Goal: Complete application form: Complete application form

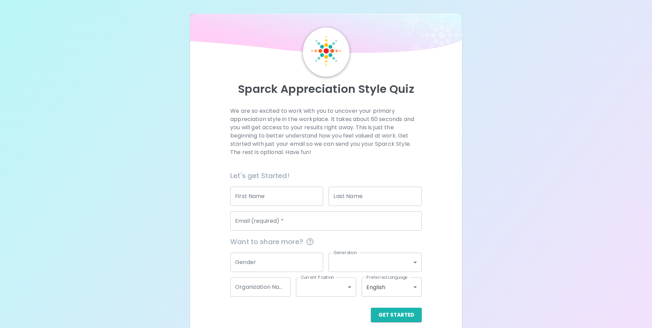
click at [314, 196] on input "First Name" at bounding box center [276, 196] width 93 height 19
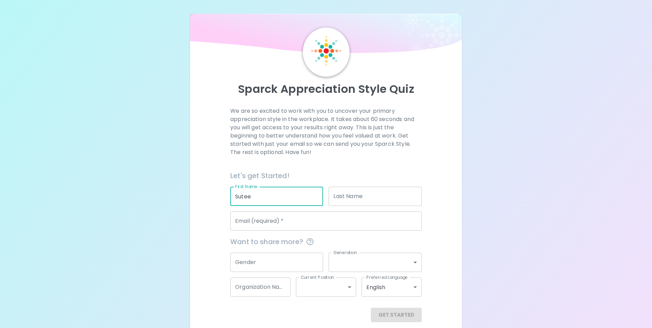
type input "Sutee"
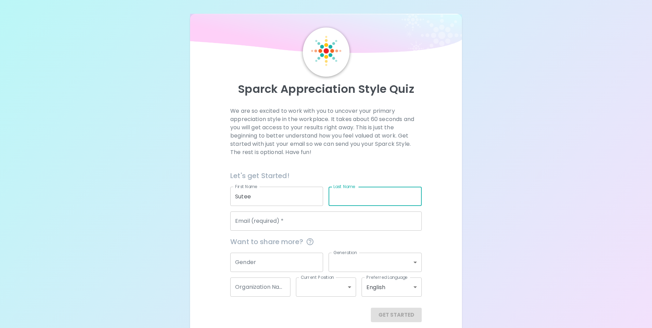
click at [345, 198] on input "Last Name" at bounding box center [375, 196] width 93 height 19
type input "Apinun"
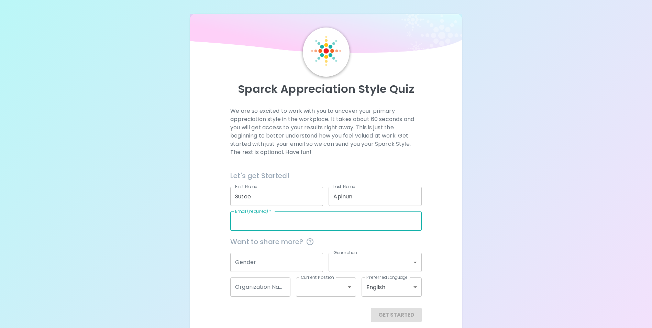
click at [337, 222] on input "Email (required)   *" at bounding box center [326, 220] width 192 height 19
type input "[EMAIL_ADDRESS][DOMAIN_NAME]"
click at [292, 261] on input "Gender" at bounding box center [276, 262] width 93 height 19
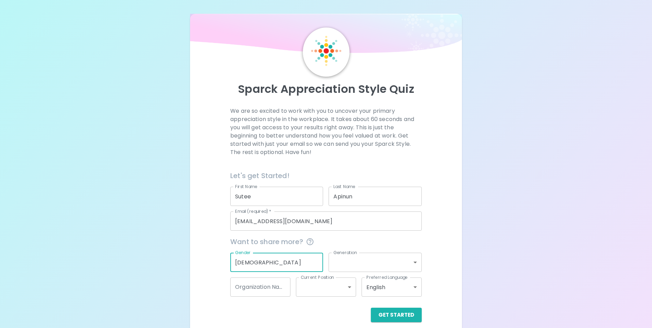
type input "[DEMOGRAPHIC_DATA]"
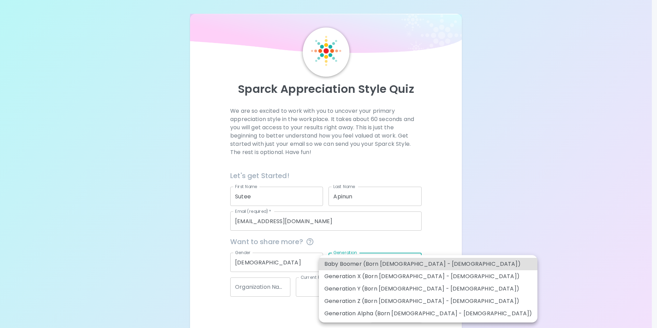
click at [373, 263] on body "Sparck Appreciation Style Quiz We are so excited to work with you to uncover yo…" at bounding box center [328, 168] width 657 height 336
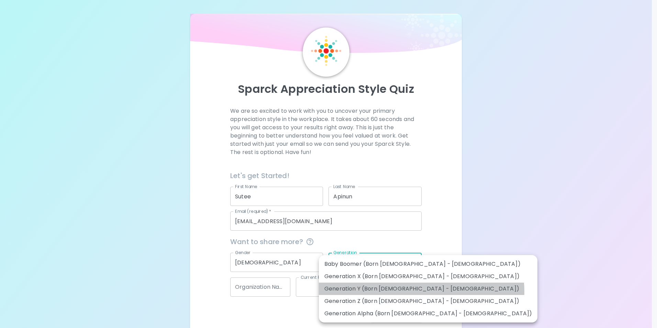
click at [422, 291] on li "Generation Y (Born [DEMOGRAPHIC_DATA] - [DEMOGRAPHIC_DATA])" at bounding box center [428, 289] width 219 height 12
type input "generation_y"
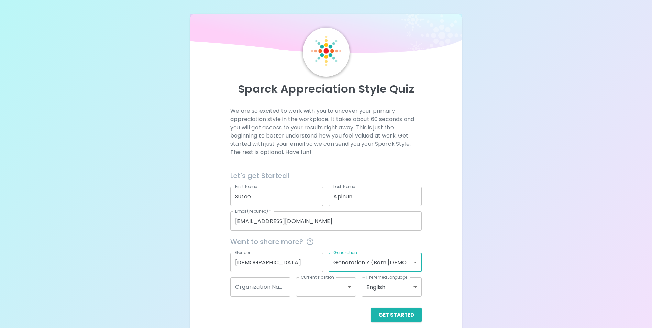
scroll to position [8, 0]
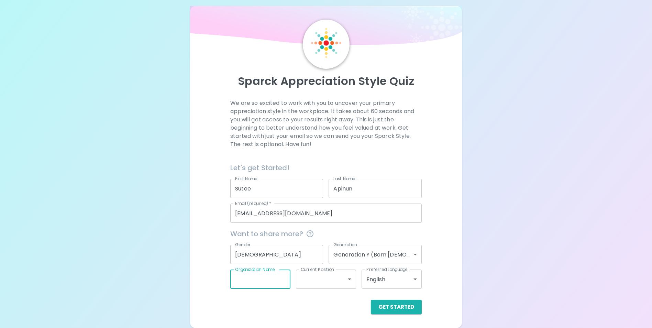
click at [273, 284] on input "Organization Name" at bounding box center [260, 279] width 60 height 19
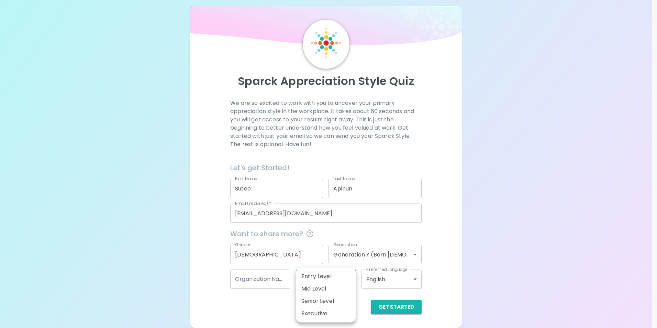
click at [308, 279] on body "Sparck Appreciation Style Quiz We are so excited to work with you to uncover yo…" at bounding box center [328, 160] width 657 height 336
click at [316, 299] on li "Senior Level" at bounding box center [326, 301] width 60 height 12
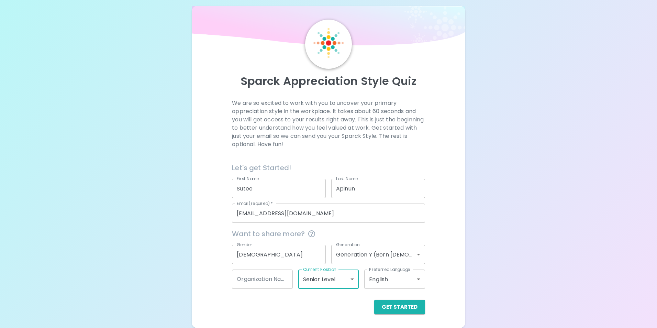
type input "senior_level"
click at [370, 280] on body "Sparck Appreciation Style Quiz We are so excited to work with you to uncover yo…" at bounding box center [328, 160] width 657 height 336
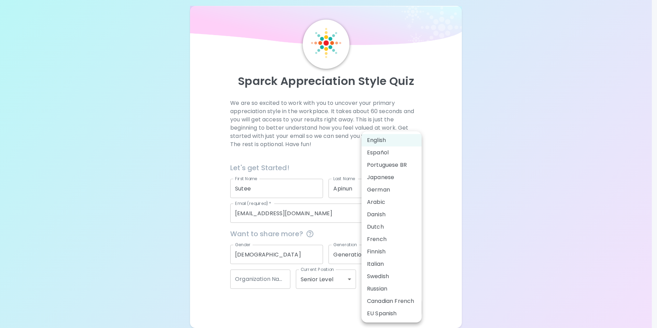
click at [275, 277] on div at bounding box center [328, 164] width 657 height 328
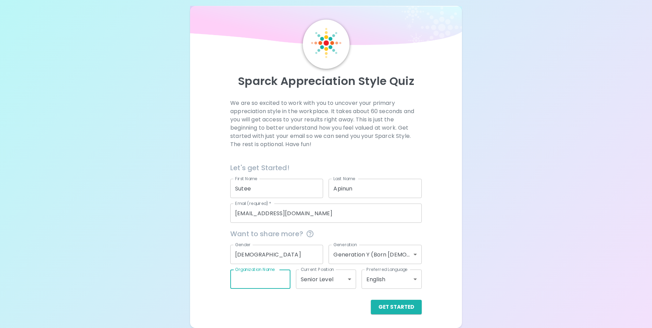
click at [263, 278] on input "Organization Name" at bounding box center [260, 279] width 60 height 19
paste input "Assembly Maintenance Engineering"
drag, startPoint x: 283, startPoint y: 279, endPoint x: 197, endPoint y: 275, distance: 86.1
click at [197, 275] on div "Sparck Appreciation Style Quiz We are so excited to work with you to uncover yo…" at bounding box center [326, 167] width 272 height 322
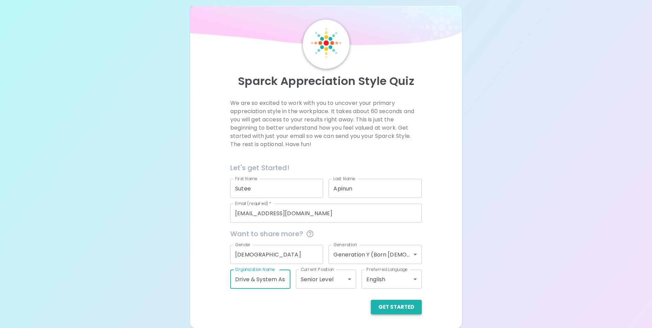
type input "Drive & System Assembly Maintenance Engineering"
click at [403, 304] on button "Get Started" at bounding box center [396, 307] width 51 height 14
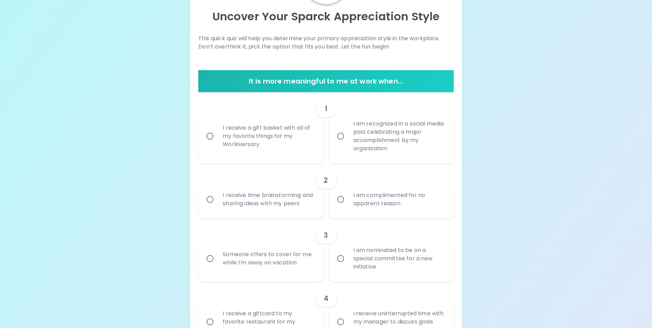
scroll to position [77, 0]
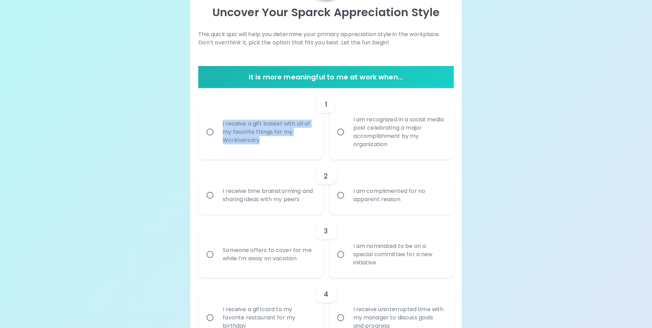
drag, startPoint x: 272, startPoint y: 142, endPoint x: 221, endPoint y: 120, distance: 55.6
click at [221, 120] on div "I receive a gift basket with all of my favorite things for my Workiversary" at bounding box center [268, 131] width 102 height 41
copy div "I receive a gift basket with all of my favorite things for my Workiversary"
click at [211, 134] on input "I receive a gift basket with all of my favorite things for my Workiversary" at bounding box center [210, 132] width 14 height 14
radio input "true"
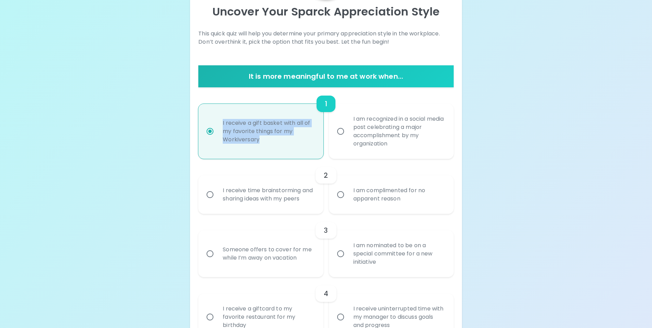
scroll to position [132, 0]
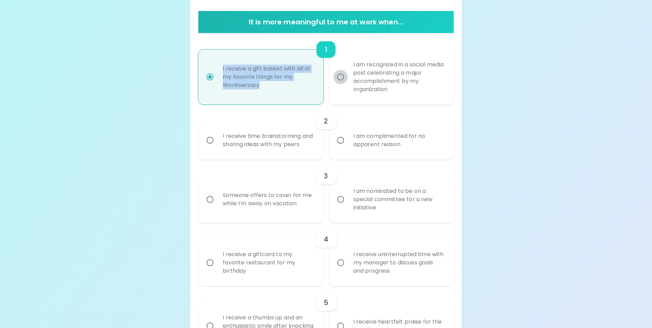
click at [343, 76] on input "I am recognized in a social media post celebrating a major accomplishment by my…" at bounding box center [341, 77] width 14 height 14
radio input "true"
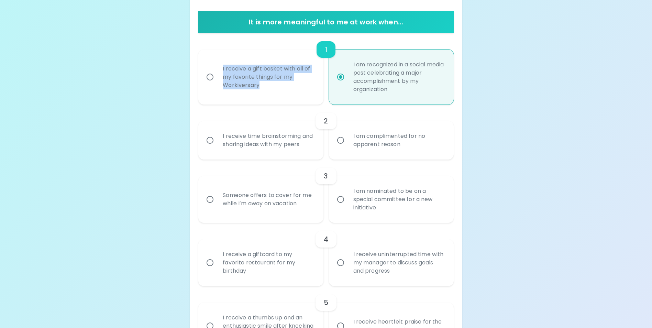
click at [208, 75] on input "I receive a gift basket with all of my favorite things for my Workiversary" at bounding box center [210, 77] width 14 height 14
radio input "true"
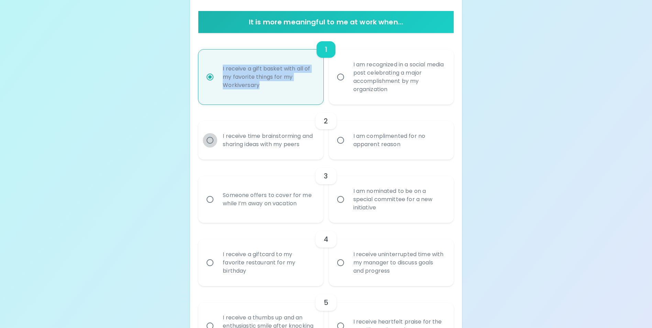
click at [209, 144] on input "I receive time brainstorming and sharing ideas with my peers" at bounding box center [210, 140] width 14 height 14
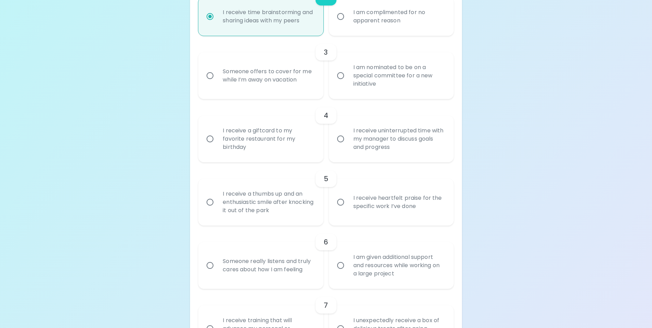
scroll to position [221, 0]
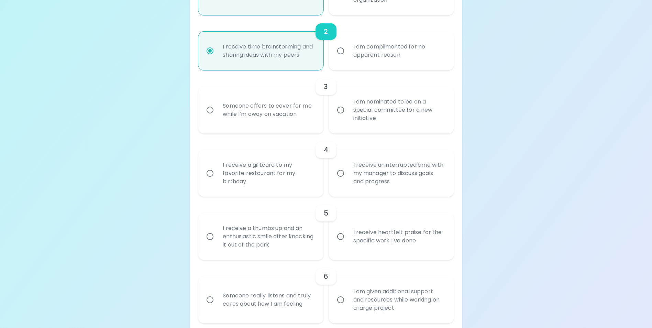
radio input "true"
drag, startPoint x: 396, startPoint y: 129, endPoint x: 351, endPoint y: 109, distance: 49.3
click at [351, 109] on div "I am nominated to be on a special committee for a new initiative" at bounding box center [399, 109] width 102 height 41
copy div "I am nominated to be on a special committee for a new initiative"
click at [345, 117] on input "I am nominated to be on a special committee for a new initiative" at bounding box center [341, 110] width 14 height 14
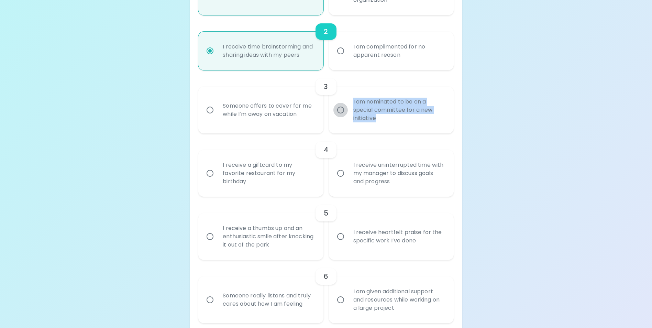
radio input "false"
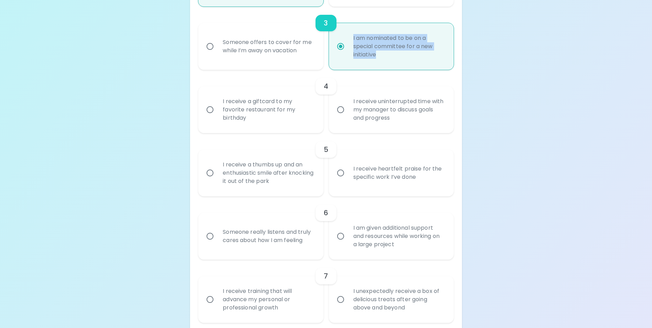
scroll to position [276, 0]
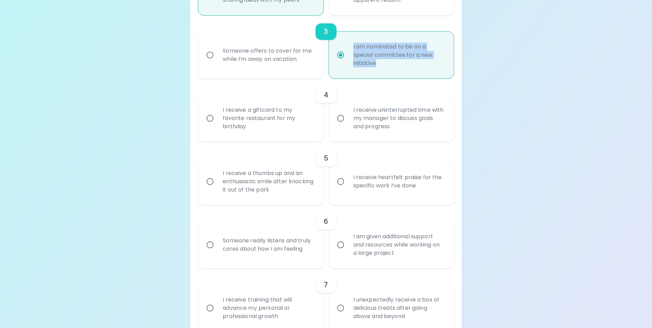
radio input "true"
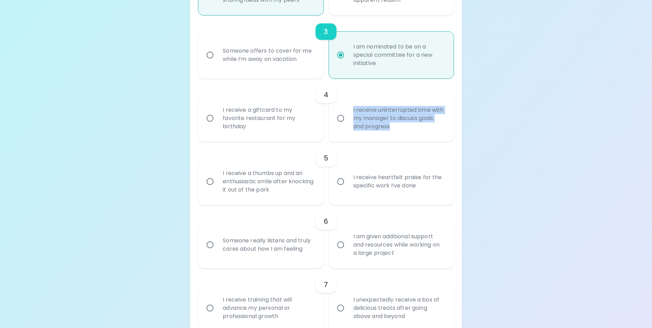
drag, startPoint x: 404, startPoint y: 137, endPoint x: 351, endPoint y: 114, distance: 57.4
click at [351, 114] on div "I receive uninterrupted time with my manager to discuss goals and progress" at bounding box center [399, 118] width 102 height 41
copy div "I receive uninterrupted time with my manager to discuss goals and progress"
click at [344, 124] on input "I receive uninterrupted time with my manager to discuss goals and progress" at bounding box center [341, 118] width 14 height 14
radio input "false"
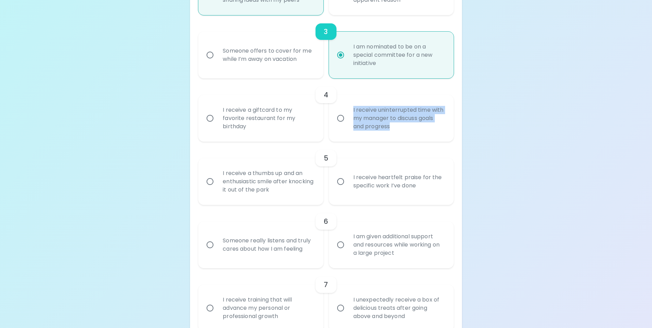
radio input "false"
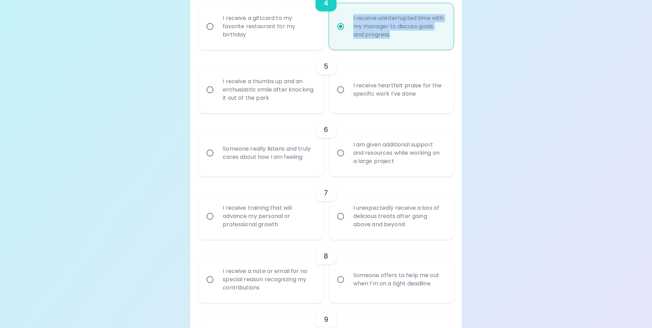
scroll to position [381, 0]
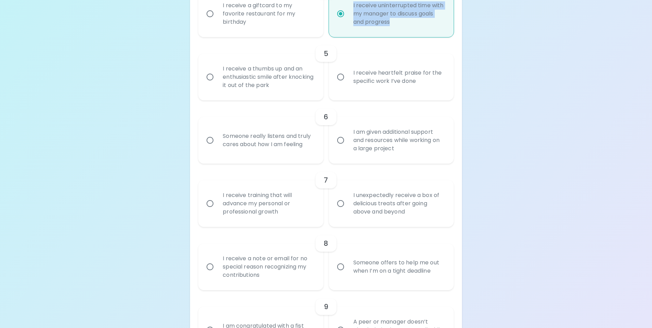
radio input "true"
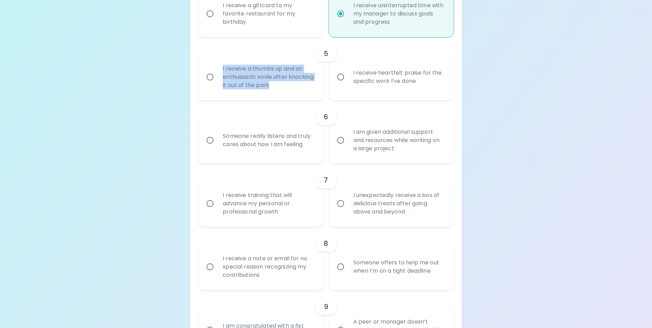
drag, startPoint x: 304, startPoint y: 97, endPoint x: 221, endPoint y: 74, distance: 85.5
click at [221, 74] on div "I receive a thumbs up and an enthusiastic smile after knocking it out of the pa…" at bounding box center [268, 76] width 102 height 41
copy div "I receive a thumbs up and an enthusiastic smile after knocking it out of the pa…"
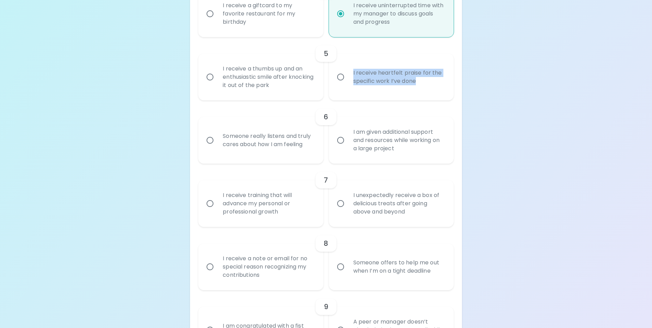
drag, startPoint x: 427, startPoint y: 90, endPoint x: 351, endPoint y: 77, distance: 76.4
click at [351, 77] on div "I receive heartfelt praise for the specific work I’ve done" at bounding box center [399, 77] width 102 height 33
copy div "I receive heartfelt praise for the specific work I’ve done"
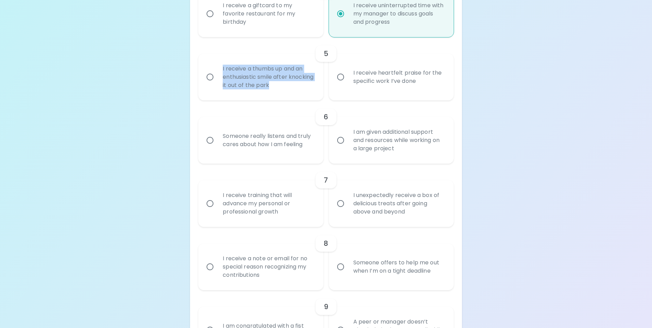
drag, startPoint x: 303, startPoint y: 92, endPoint x: 219, endPoint y: 74, distance: 85.5
click at [219, 74] on div "I receive a thumbs up and an enthusiastic smile after knocking it out of the pa…" at bounding box center [268, 76] width 102 height 41
copy div "I receive a thumbs up and an enthusiastic smile after knocking it out of the pa…"
click at [210, 83] on input "I receive a thumbs up and an enthusiastic smile after knocking it out of the pa…" at bounding box center [210, 77] width 14 height 14
radio input "false"
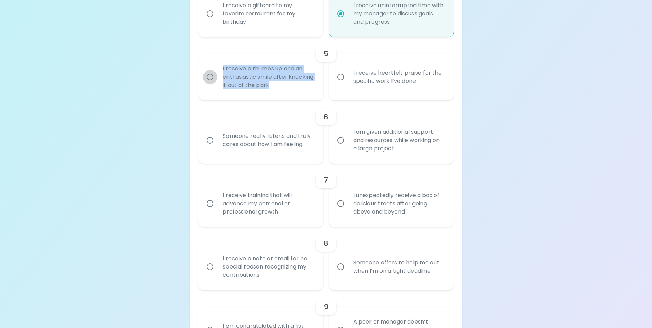
radio input "false"
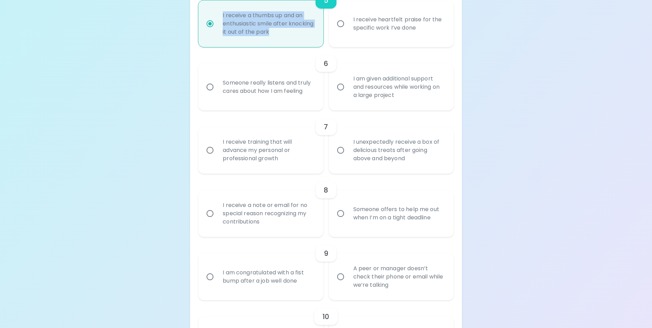
scroll to position [436, 0]
radio input "true"
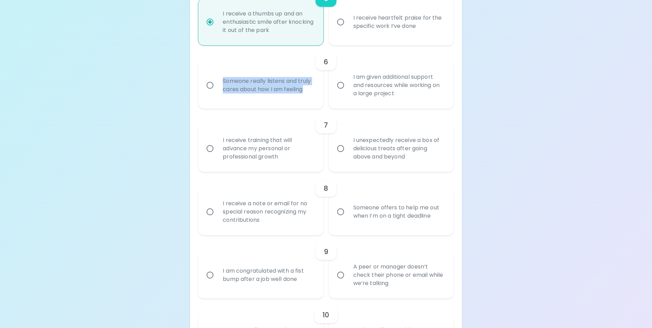
drag, startPoint x: 313, startPoint y: 100, endPoint x: 217, endPoint y: 83, distance: 97.4
click at [217, 83] on label "Someone really listens and truly cares about how I am feeling" at bounding box center [257, 85] width 125 height 47
copy div "Someone really listens and truly cares about how I am feeling"
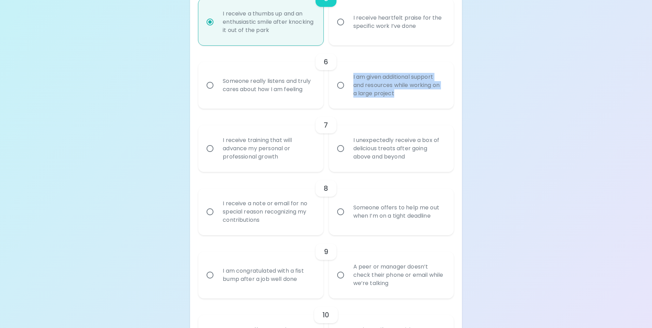
drag, startPoint x: 404, startPoint y: 100, endPoint x: 351, endPoint y: 81, distance: 56.1
click at [351, 81] on div "I am given additional support and resources while working on a large project" at bounding box center [399, 85] width 102 height 41
copy div "I am given additional support and resources while working on a large project"
click at [343, 90] on input "I am given additional support and resources while working on a large project" at bounding box center [341, 85] width 14 height 14
radio input "false"
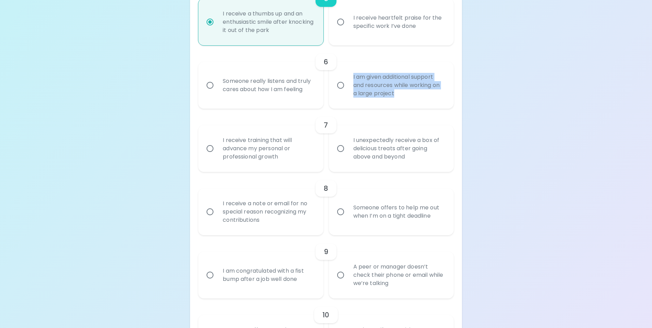
radio input "false"
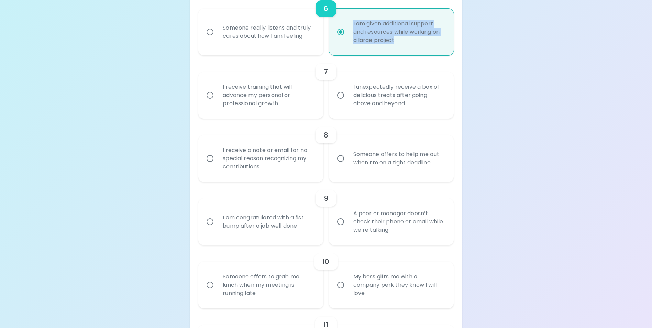
scroll to position [491, 0]
radio input "true"
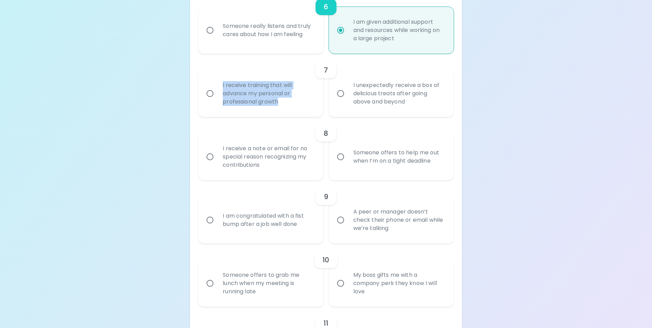
drag, startPoint x: 293, startPoint y: 110, endPoint x: 211, endPoint y: 91, distance: 83.9
click at [211, 91] on label "I receive training that will advance my personal or professional growth" at bounding box center [257, 93] width 125 height 47
copy div "I receive training that will advance my personal or professional growth"
click at [214, 101] on input "I receive training that will advance my personal or professional growth" at bounding box center [210, 93] width 14 height 14
radio input "false"
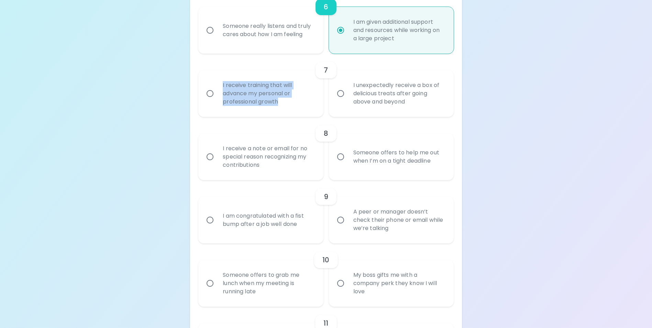
radio input "false"
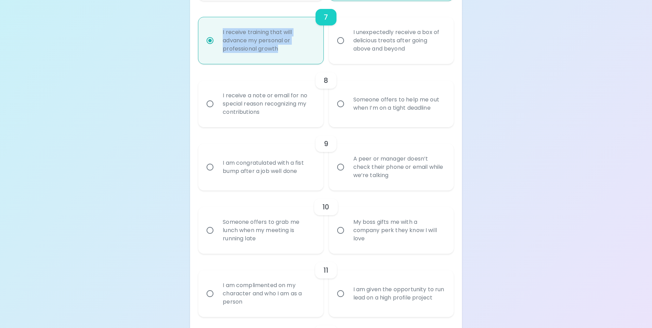
scroll to position [546, 0]
radio input "true"
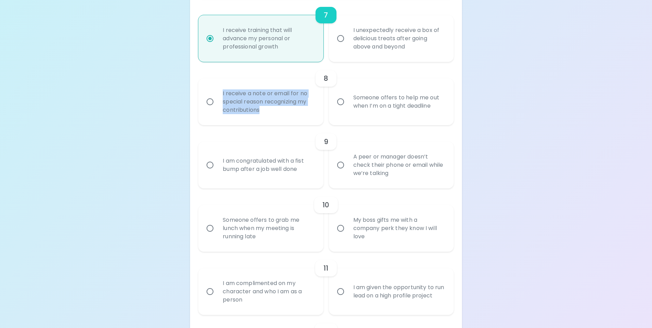
drag, startPoint x: 264, startPoint y: 119, endPoint x: 215, endPoint y: 101, distance: 52.8
click at [215, 101] on label "I receive a note or email for no special reason recognizing my contributions" at bounding box center [257, 101] width 125 height 47
copy div "I receive a note or email for no special reason recognizing my contributions"
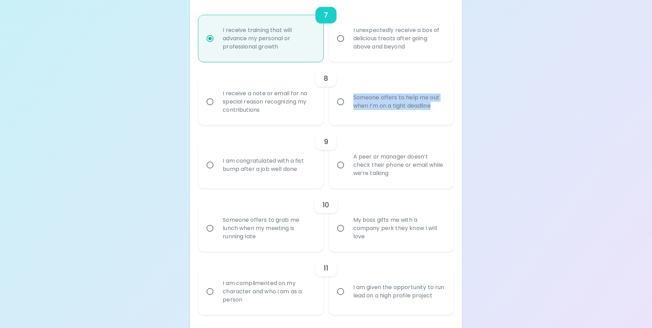
drag, startPoint x: 441, startPoint y: 116, endPoint x: 350, endPoint y: 98, distance: 93.3
click at [350, 98] on div "Someone offers to help me out when I’m on a tight deadline" at bounding box center [399, 101] width 102 height 33
click at [209, 108] on input "I receive a note or email for no special reason recognizing my contributions" at bounding box center [210, 102] width 14 height 14
radio input "false"
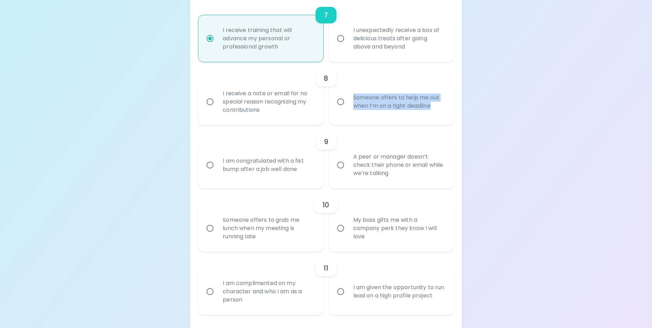
radio input "false"
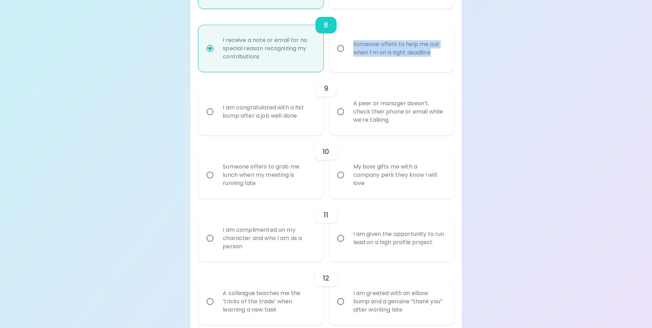
scroll to position [601, 0]
radio input "true"
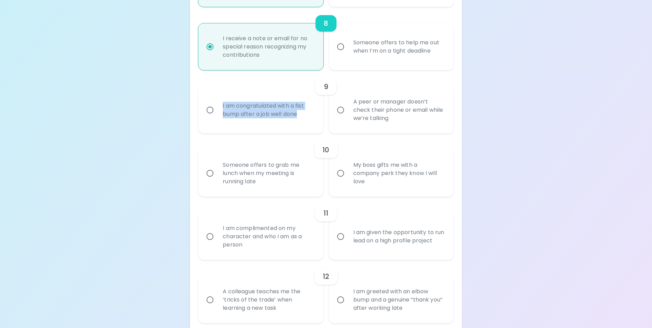
drag, startPoint x: 305, startPoint y: 122, endPoint x: 215, endPoint y: 105, distance: 92.2
click at [215, 105] on label "I am congratulated with a fist bump after a job well done" at bounding box center [257, 110] width 125 height 47
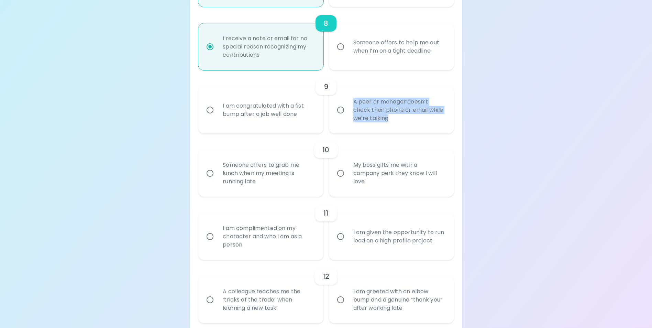
drag, startPoint x: 403, startPoint y: 126, endPoint x: 344, endPoint y: 104, distance: 62.2
click at [344, 104] on label "A peer or manager doesn’t check their phone or email while we’re talking" at bounding box center [387, 110] width 125 height 47
click at [339, 117] on input "A peer or manager doesn’t check their phone or email while we’re talking" at bounding box center [341, 110] width 14 height 14
radio input "false"
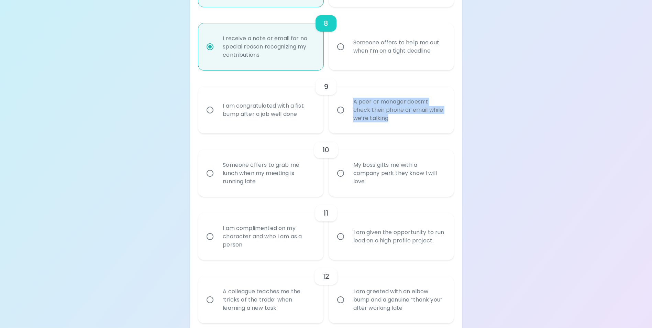
radio input "false"
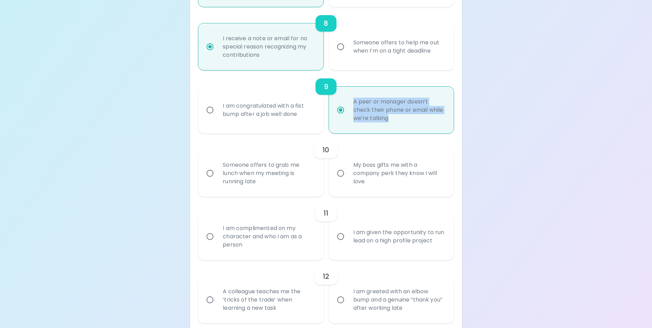
scroll to position [656, 0]
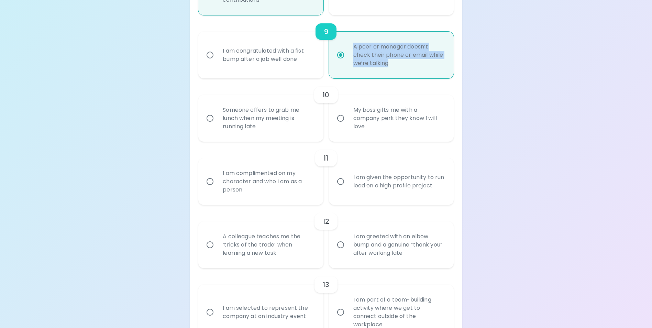
radio input "true"
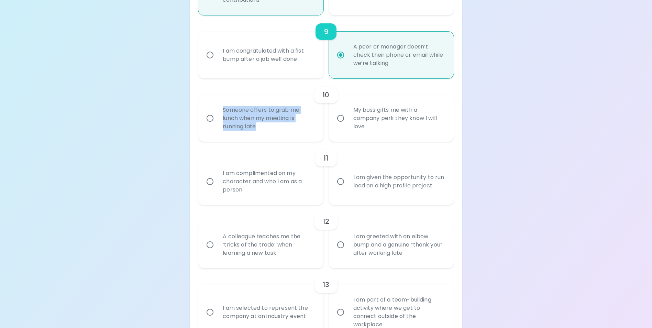
drag, startPoint x: 259, startPoint y: 136, endPoint x: 213, endPoint y: 114, distance: 51.2
click at [213, 114] on label "Someone offers to grab me lunch when my meeting is running late" at bounding box center [257, 118] width 125 height 47
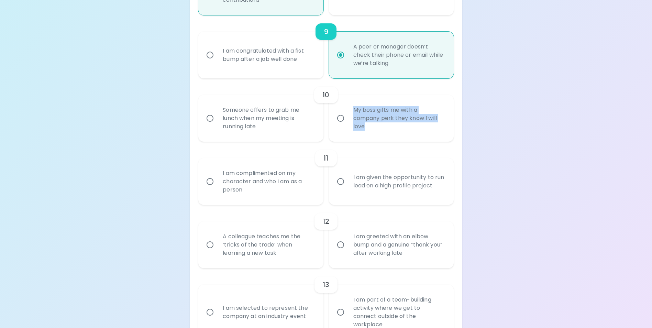
drag, startPoint x: 378, startPoint y: 132, endPoint x: 349, endPoint y: 112, distance: 35.1
click at [349, 112] on div "My boss gifts me with a company perk they know I will love" at bounding box center [399, 118] width 102 height 41
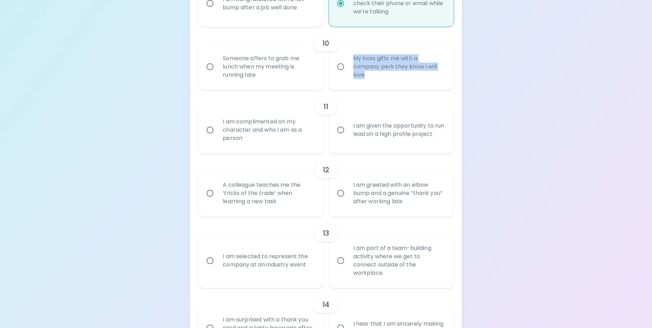
scroll to position [725, 0]
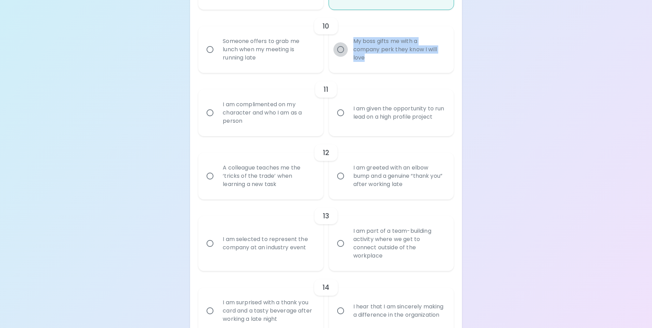
click at [344, 56] on input "My boss gifts me with a company perk they know I will love" at bounding box center [341, 49] width 14 height 14
radio input "false"
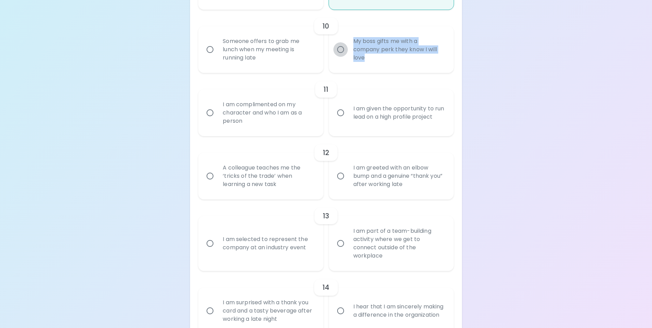
radio input "false"
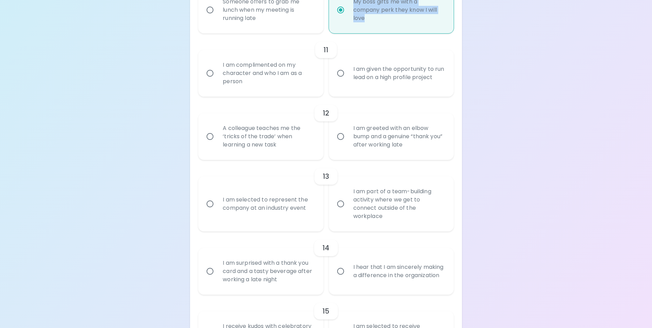
scroll to position [780, 0]
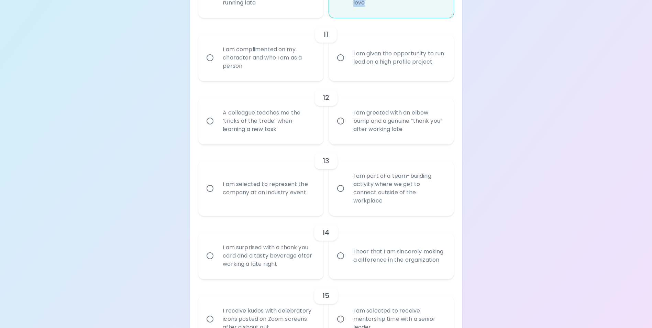
radio input "true"
drag, startPoint x: 253, startPoint y: 75, endPoint x: 213, endPoint y: 54, distance: 45.2
click at [213, 54] on label "I am complimented on my character and who I am as a person" at bounding box center [257, 57] width 125 height 47
drag, startPoint x: 389, startPoint y: 80, endPoint x: 352, endPoint y: 52, distance: 46.8
click at [352, 52] on div "I am given the opportunity to run lead on a high profile project" at bounding box center [399, 57] width 102 height 33
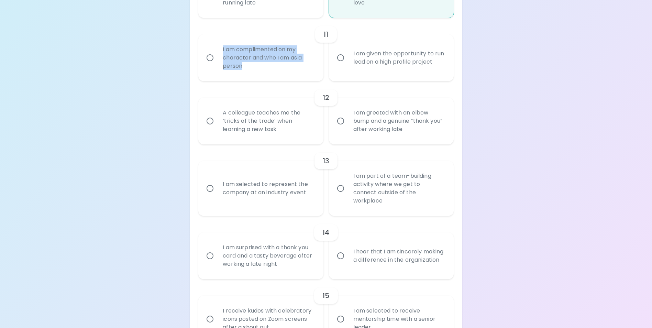
drag, startPoint x: 251, startPoint y: 73, endPoint x: 195, endPoint y: 54, distance: 59.2
click at [195, 54] on label "I am complimented on my character and who I am as a person" at bounding box center [257, 57] width 125 height 47
click at [344, 65] on input "I am given the opportunity to run lead on a high profile project" at bounding box center [341, 58] width 14 height 14
radio input "false"
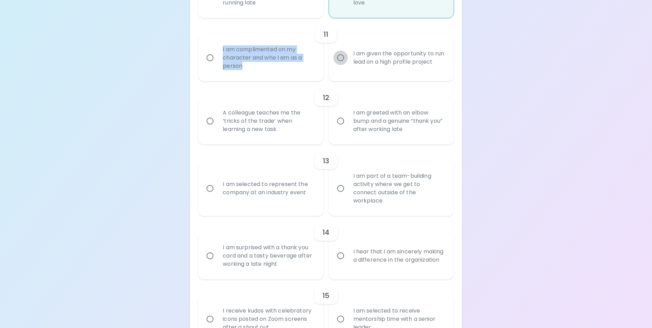
radio input "false"
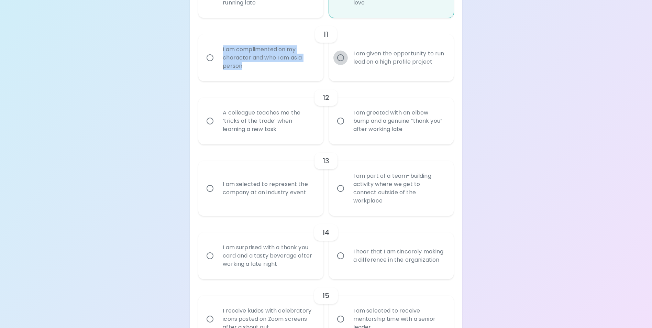
radio input "false"
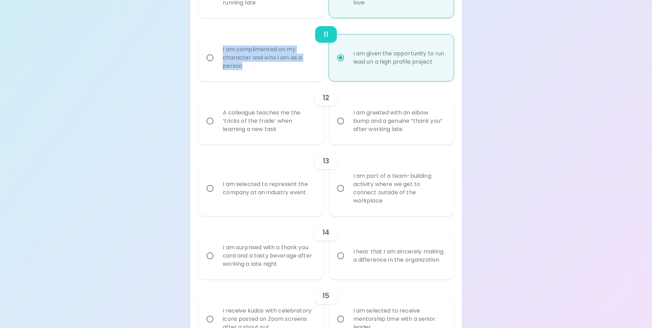
scroll to position [828, 0]
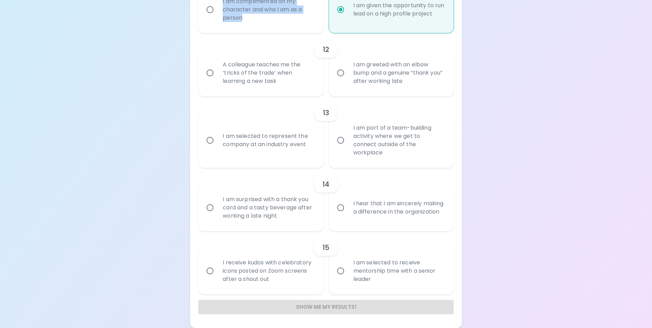
radio input "true"
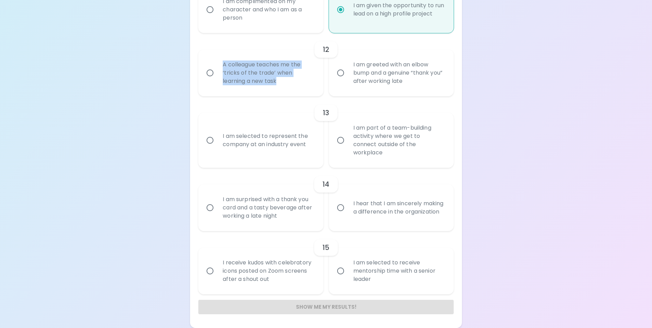
drag, startPoint x: 286, startPoint y: 87, endPoint x: 219, endPoint y: 69, distance: 69.4
click at [219, 69] on div "A colleague teaches me the ‘tricks of the trade’ when learning a new task" at bounding box center [268, 72] width 102 height 41
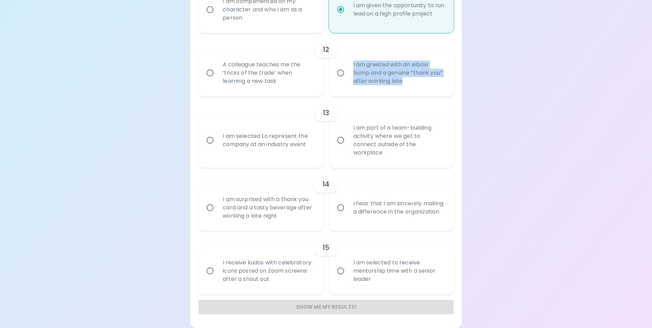
drag, startPoint x: 422, startPoint y: 91, endPoint x: 344, endPoint y: 70, distance: 80.3
click at [344, 70] on label "I am greeted with an elbow bump and a genuine “thank you” after working late" at bounding box center [387, 73] width 125 height 47
click at [345, 77] on input "I am greeted with an elbow bump and a genuine “thank you” after working late" at bounding box center [341, 73] width 14 height 14
radio input "false"
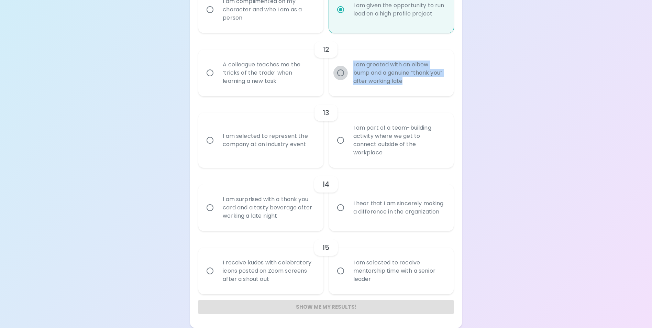
radio input "false"
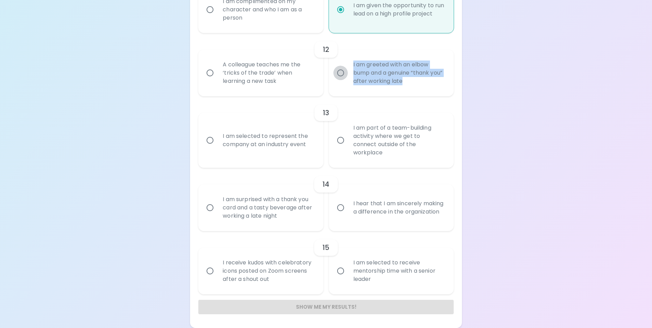
radio input "false"
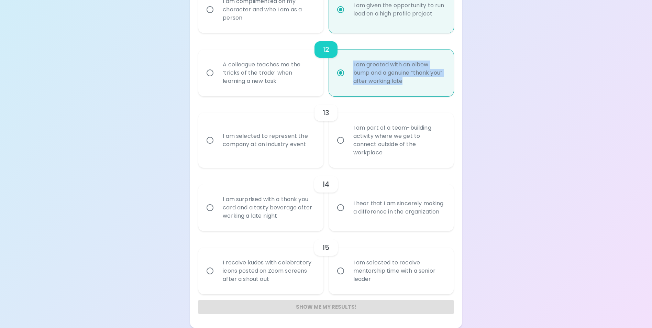
radio input "true"
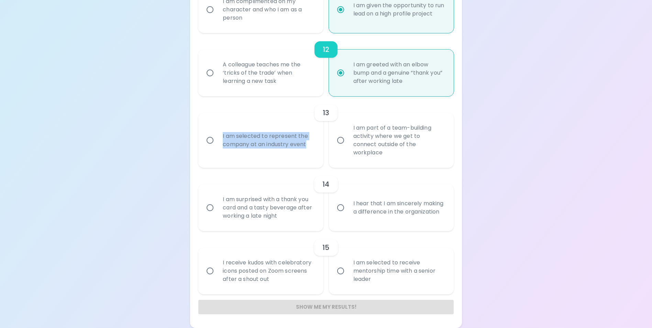
drag, startPoint x: 317, startPoint y: 151, endPoint x: 215, endPoint y: 137, distance: 103.1
click at [215, 137] on label "I am selected to represent the company at an industry event" at bounding box center [257, 140] width 125 height 55
drag, startPoint x: 428, startPoint y: 151, endPoint x: 344, endPoint y: 126, distance: 87.3
click at [344, 126] on div "13 I am selected to represent the company at an industry event I am part of a t…" at bounding box center [325, 132] width 255 height 72
click at [431, 154] on div "I am part of a team-building activity where we get to connect outside of the wo…" at bounding box center [399, 141] width 102 height 50
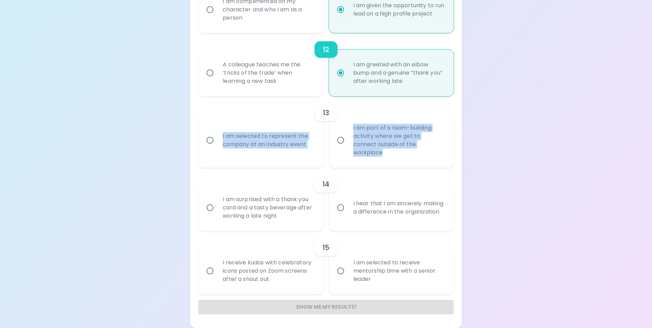
click at [348, 148] on input "I am part of a team-building activity where we get to connect outside of the wo…" at bounding box center [341, 140] width 14 height 14
radio input "false"
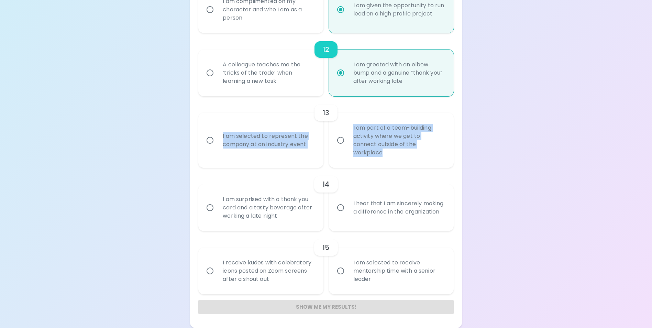
radio input "false"
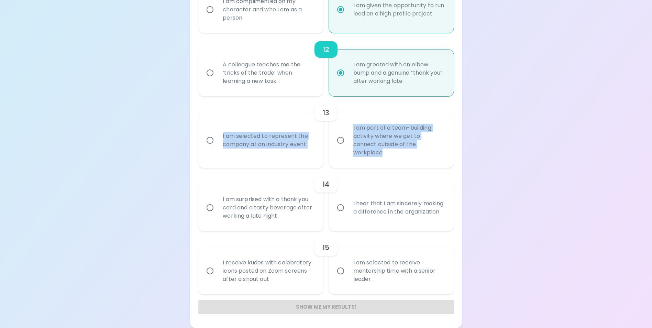
radio input "false"
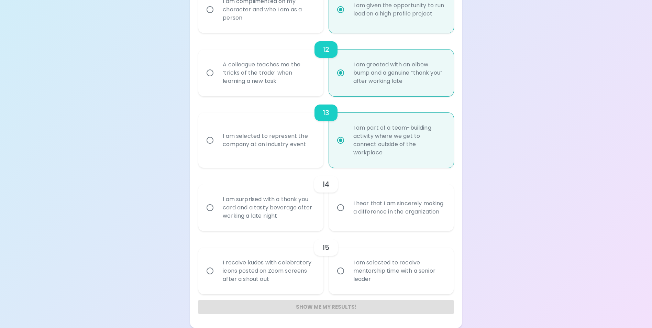
radio input "true"
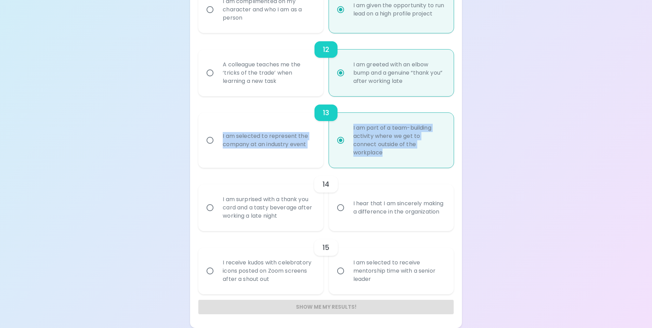
drag, startPoint x: 432, startPoint y: 154, endPoint x: 345, endPoint y: 128, distance: 90.3
click at [345, 128] on div "13 I am selected to represent the company at an industry event I am part of a t…" at bounding box center [325, 132] width 255 height 72
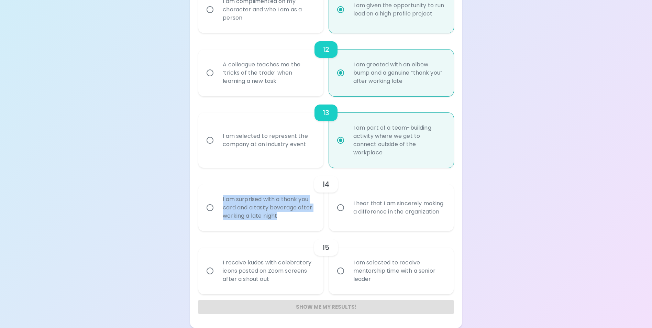
drag, startPoint x: 288, startPoint y: 213, endPoint x: 219, endPoint y: 195, distance: 71.5
click at [219, 195] on div "I am surprised with a thank you card and a tasty beverage after working a late …" at bounding box center [268, 207] width 102 height 41
drag, startPoint x: 389, startPoint y: 217, endPoint x: 200, endPoint y: 189, distance: 190.9
click at [200, 189] on div "14 I am surprised with a thank you card and a tasty beverage after working a la…" at bounding box center [325, 199] width 255 height 63
click at [342, 207] on input "I hear that I am sincerely making a difference in the organization" at bounding box center [341, 207] width 14 height 14
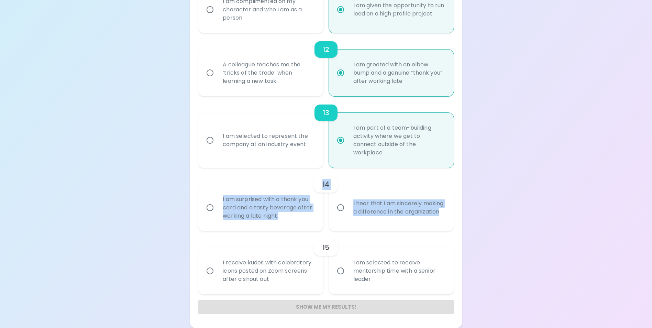
radio input "false"
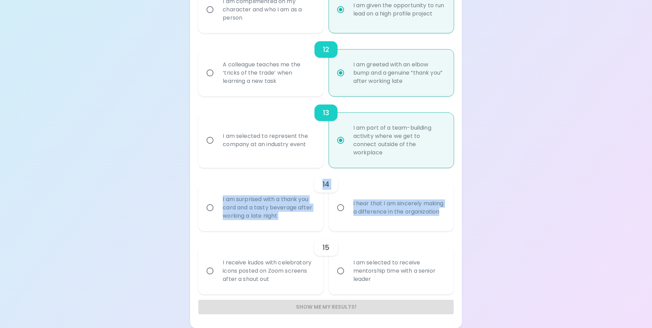
radio input "false"
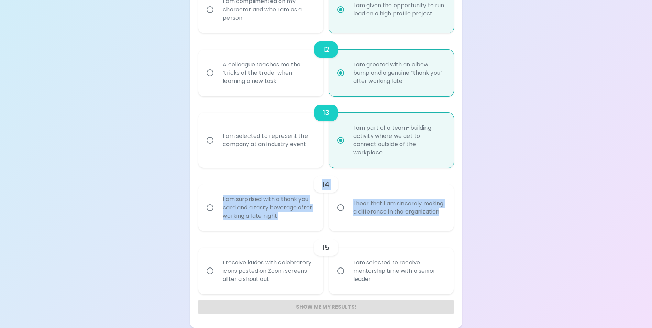
radio input "false"
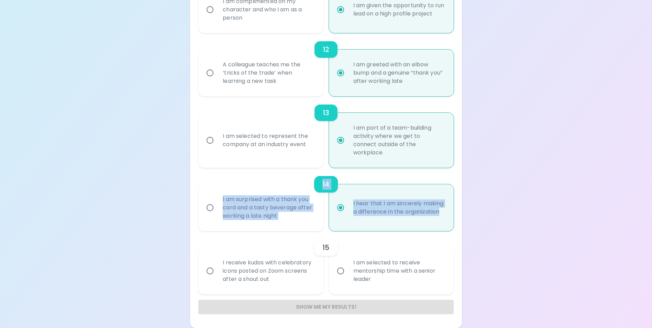
radio input "true"
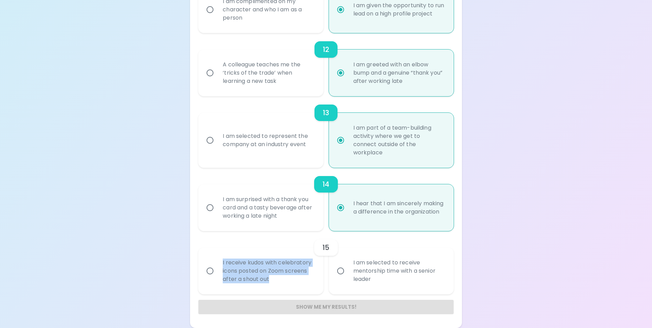
drag, startPoint x: 282, startPoint y: 279, endPoint x: 220, endPoint y: 256, distance: 66.2
click at [220, 256] on div "I receive kudos with celebratory icons posted on Zoom screens after a shout out" at bounding box center [268, 270] width 102 height 41
drag, startPoint x: 395, startPoint y: 285, endPoint x: 222, endPoint y: 257, distance: 175.5
click at [222, 257] on div "I receive kudos with celebratory icons posted on Zoom screens after a shout out…" at bounding box center [323, 268] width 261 height 52
click at [341, 273] on input "I am selected to receive mentorship time with a senior leader" at bounding box center [341, 271] width 14 height 14
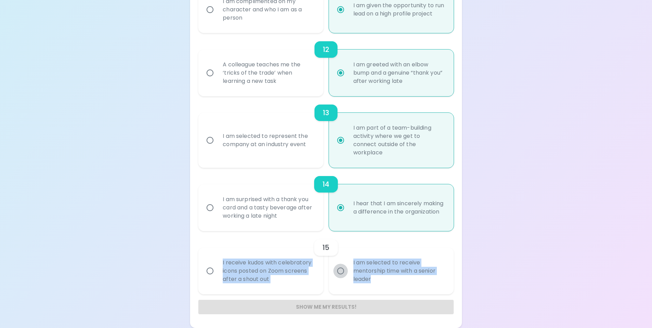
radio input "false"
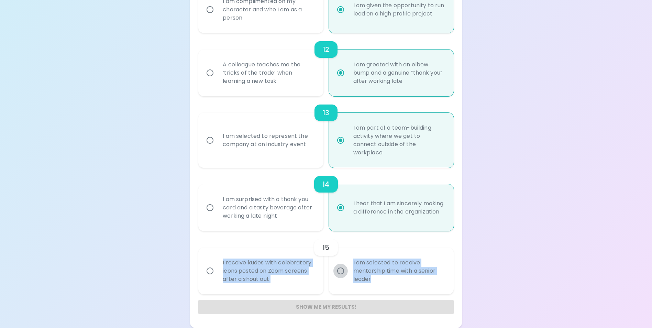
radio input "false"
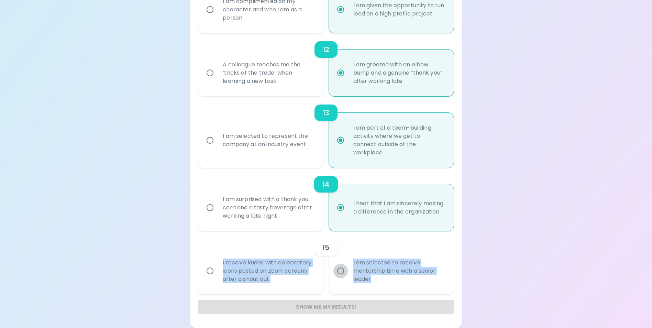
radio input "false"
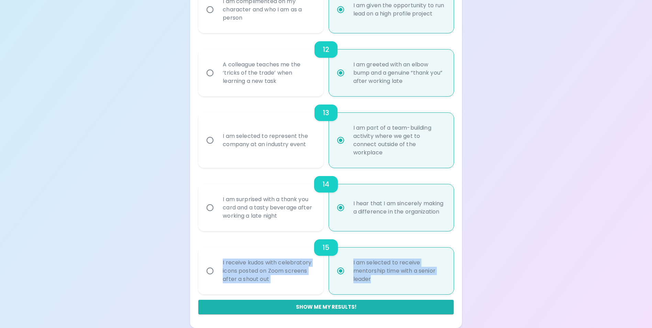
radio input "true"
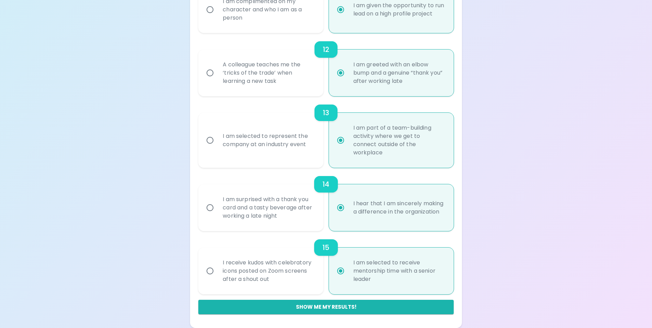
click at [344, 309] on button "Show me my results!" at bounding box center [325, 307] width 255 height 14
radio input "false"
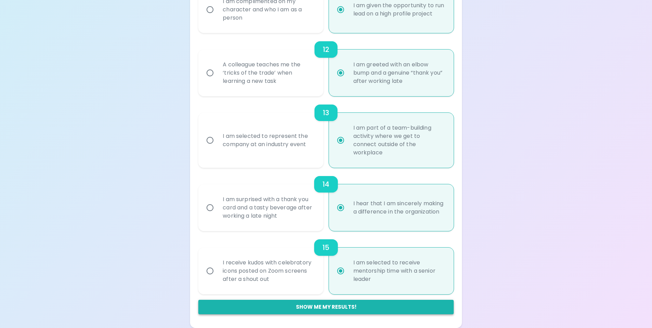
radio input "false"
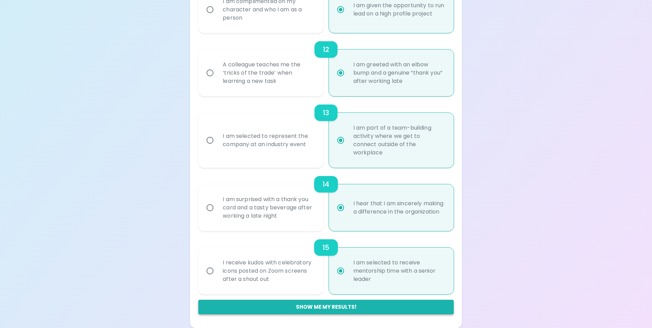
radio input "false"
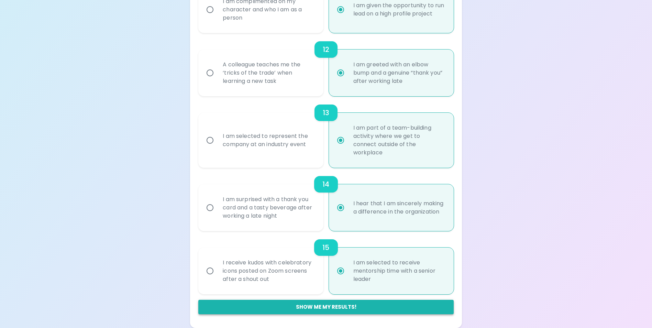
radio input "false"
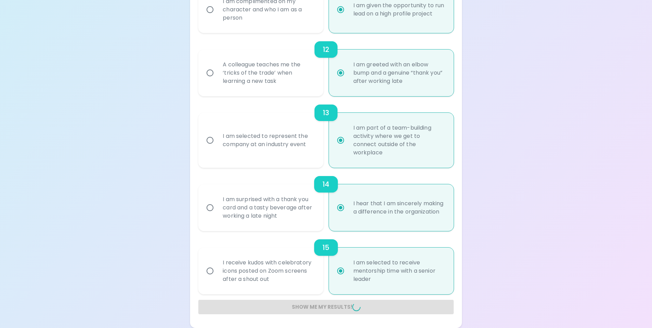
radio input "false"
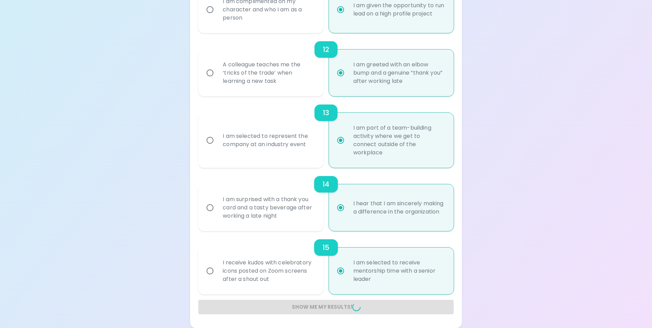
radio input "false"
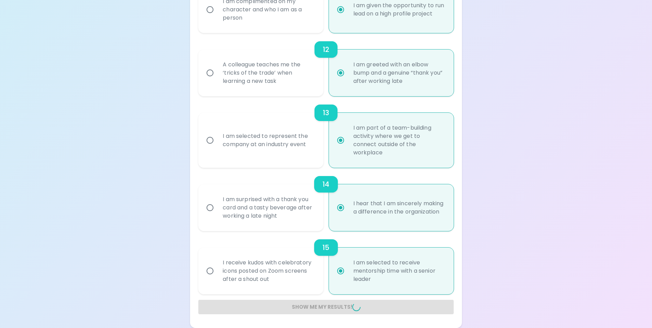
radio input "false"
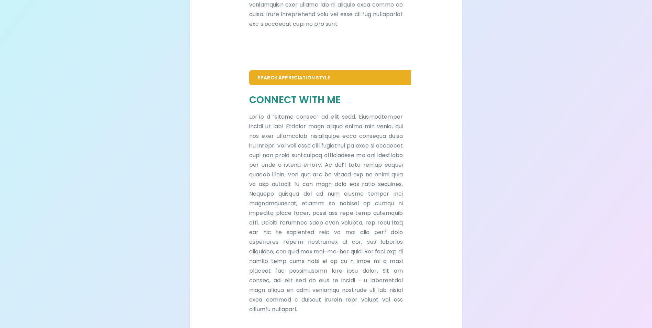
scroll to position [400, 0]
